Goal: Information Seeking & Learning: Learn about a topic

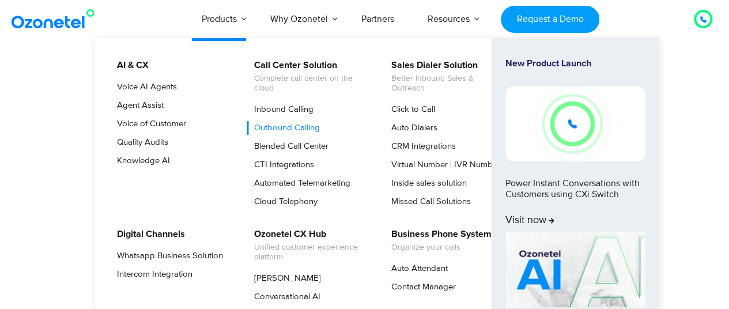
click at [283, 131] on link "Outbound Calling" at bounding box center [284, 128] width 75 height 14
